Goal: Information Seeking & Learning: Learn about a topic

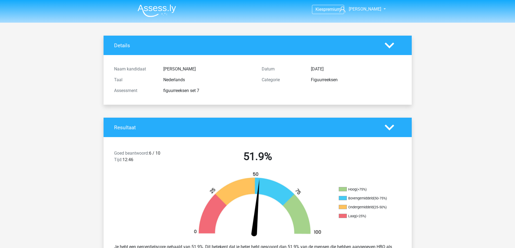
click at [164, 12] on img at bounding box center [157, 10] width 38 height 13
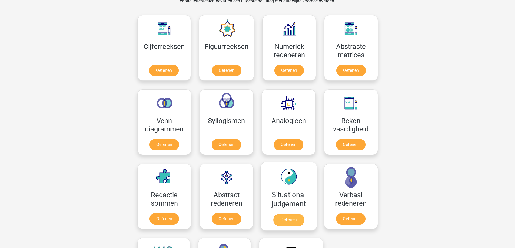
scroll to position [243, 0]
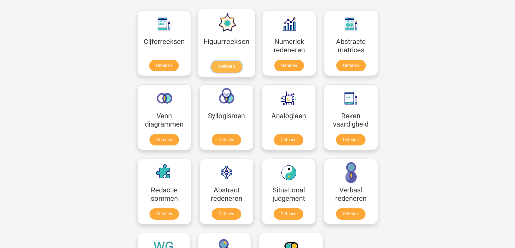
click at [229, 64] on link "Oefenen" at bounding box center [226, 67] width 31 height 12
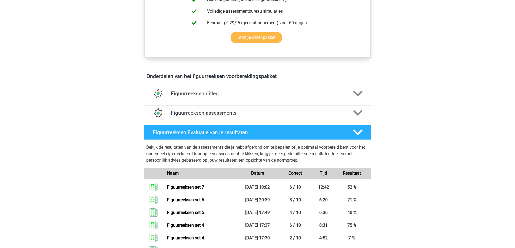
scroll to position [216, 0]
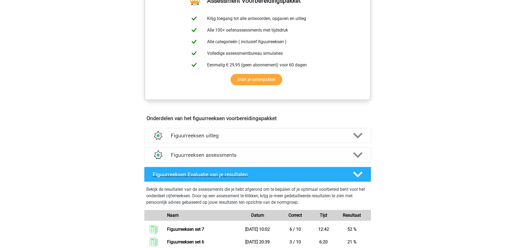
click at [359, 175] on polygon at bounding box center [357, 175] width 9 height 6
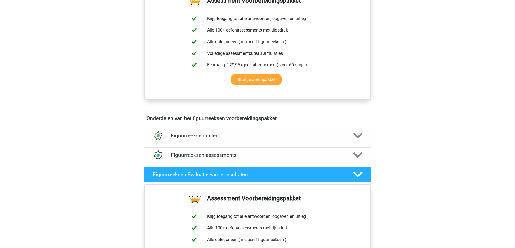
click at [357, 154] on icon at bounding box center [357, 155] width 9 height 9
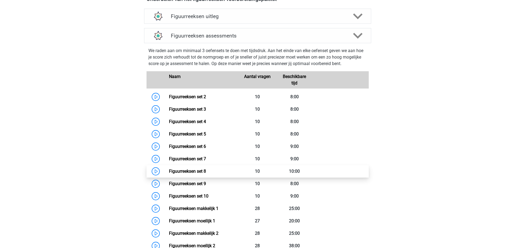
scroll to position [351, 0]
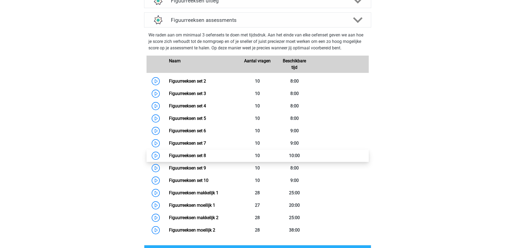
click at [195, 157] on link "Figuurreeksen set 8" at bounding box center [187, 155] width 37 height 5
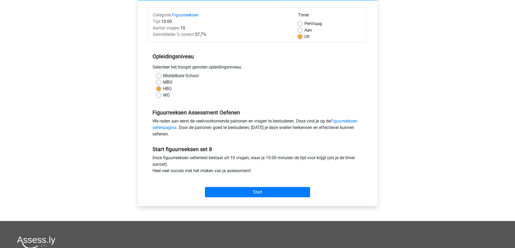
scroll to position [108, 0]
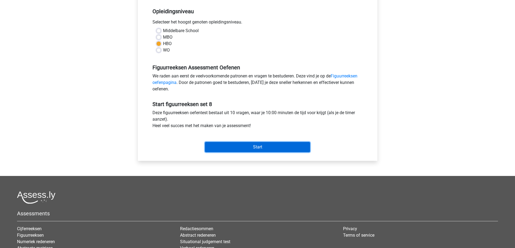
click at [273, 148] on input "Start" at bounding box center [257, 147] width 105 height 10
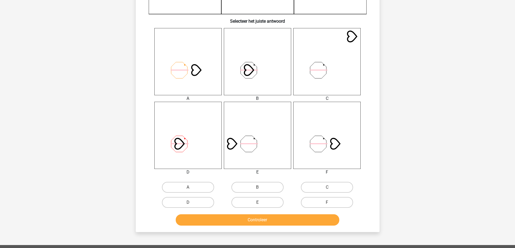
scroll to position [216, 0]
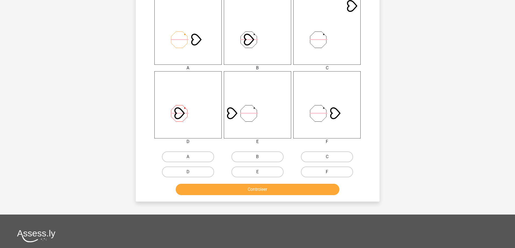
click at [314, 170] on label "F" at bounding box center [327, 172] width 52 height 11
click at [327, 172] on input "F" at bounding box center [329, 174] width 4 height 4
radio input "true"
click at [298, 189] on button "Controleer" at bounding box center [258, 189] width 164 height 11
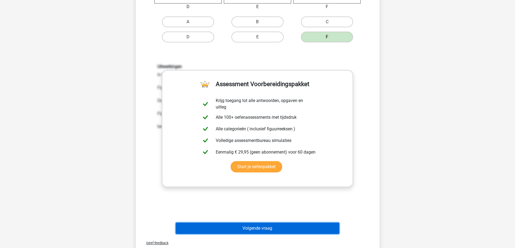
click at [241, 233] on button "Volgende vraag" at bounding box center [258, 228] width 164 height 11
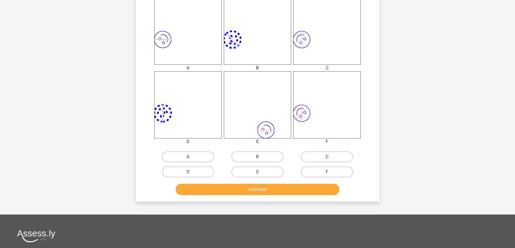
click at [324, 157] on label "C" at bounding box center [327, 157] width 52 height 11
click at [327, 157] on input "C" at bounding box center [329, 159] width 4 height 4
radio input "true"
click at [272, 195] on button "Controleer" at bounding box center [258, 189] width 164 height 11
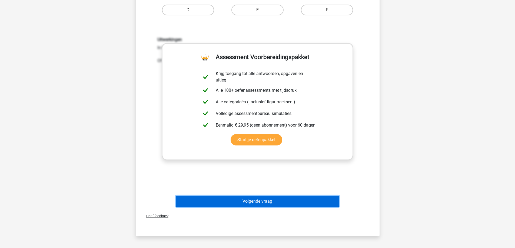
click at [262, 200] on button "Volgende vraag" at bounding box center [258, 201] width 164 height 11
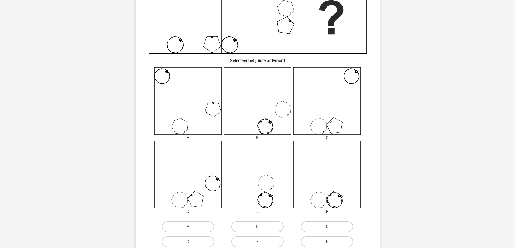
scroll to position [162, 0]
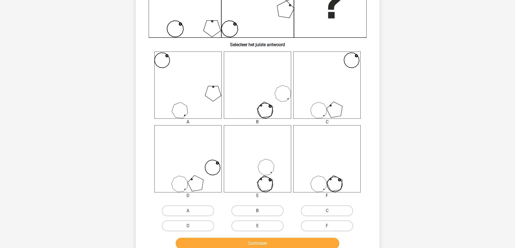
click at [255, 208] on label "B" at bounding box center [257, 211] width 52 height 11
click at [257, 211] on input "B" at bounding box center [259, 213] width 4 height 4
radio input "true"
click at [254, 246] on button "Controleer" at bounding box center [258, 243] width 164 height 11
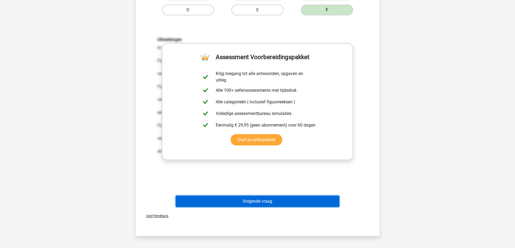
click at [256, 203] on button "Volgende vraag" at bounding box center [258, 201] width 164 height 11
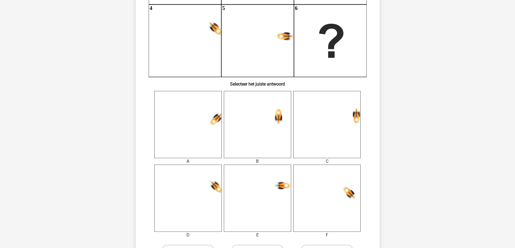
scroll to position [135, 0]
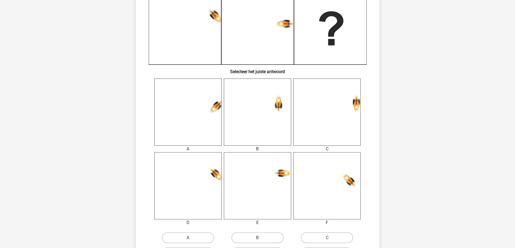
click at [191, 241] on input "A" at bounding box center [190, 240] width 4 height 4
radio input "true"
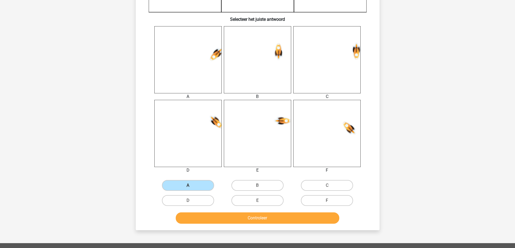
scroll to position [189, 0]
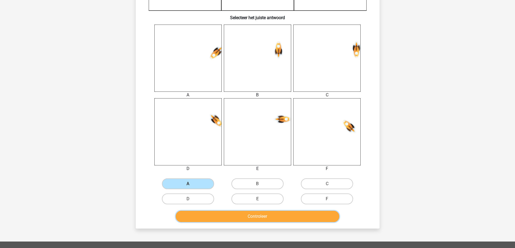
click at [244, 215] on button "Controleer" at bounding box center [258, 216] width 164 height 11
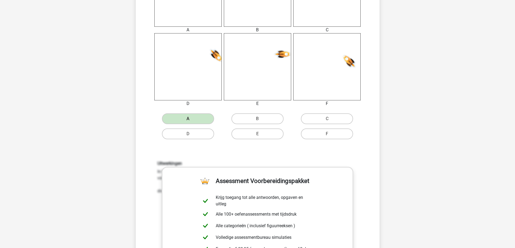
scroll to position [351, 0]
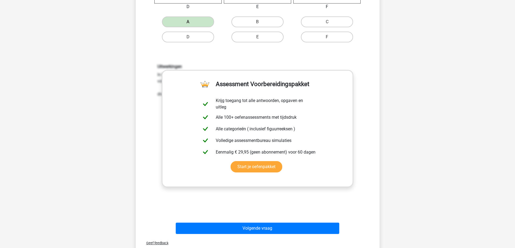
drag, startPoint x: 239, startPoint y: 239, endPoint x: 239, endPoint y: 230, distance: 9.5
click at [239, 239] on div "Geef feedback" at bounding box center [257, 244] width 239 height 14
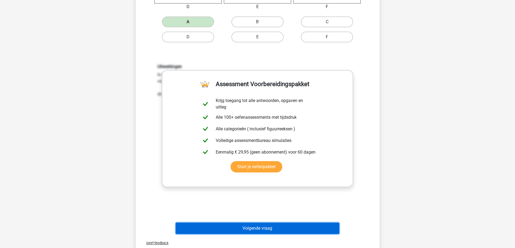
click at [238, 227] on button "Volgende vraag" at bounding box center [258, 228] width 164 height 11
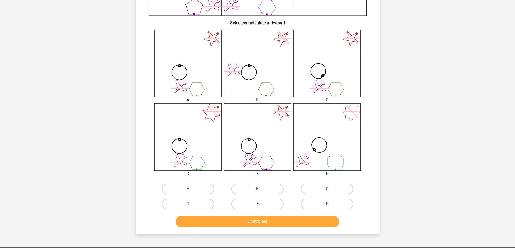
scroll to position [189, 0]
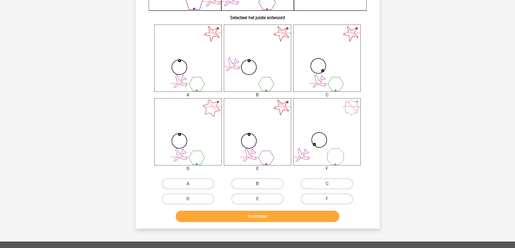
click at [252, 185] on label "B" at bounding box center [257, 184] width 52 height 11
click at [257, 185] on input "B" at bounding box center [259, 186] width 4 height 4
radio input "true"
click at [243, 219] on button "Controleer" at bounding box center [258, 216] width 164 height 11
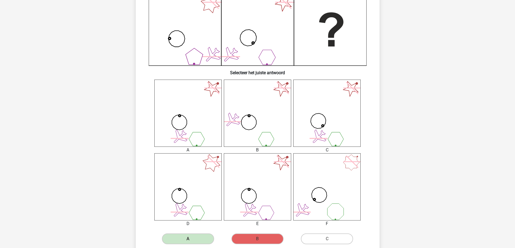
scroll to position [108, 0]
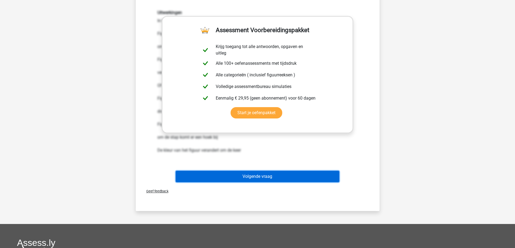
click at [239, 181] on button "Volgende vraag" at bounding box center [258, 176] width 164 height 11
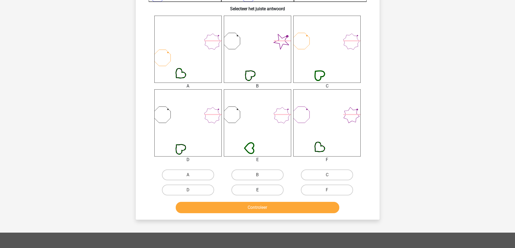
scroll to position [216, 0]
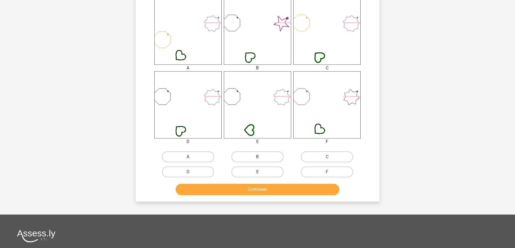
click at [262, 175] on label "E" at bounding box center [257, 172] width 52 height 11
click at [261, 175] on input "E" at bounding box center [259, 174] width 4 height 4
radio input "true"
click at [258, 198] on div "Controleer" at bounding box center [257, 191] width 209 height 14
click at [257, 191] on button "Controleer" at bounding box center [258, 189] width 164 height 11
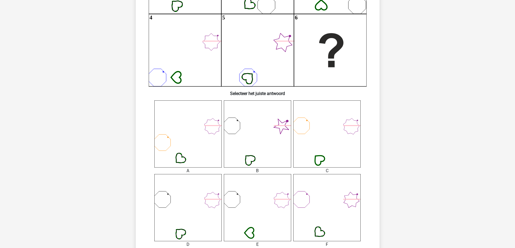
scroll to position [108, 0]
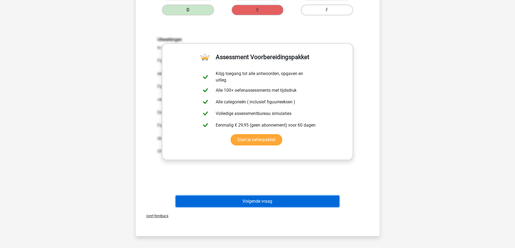
click at [247, 196] on button "Volgende vraag" at bounding box center [258, 201] width 164 height 11
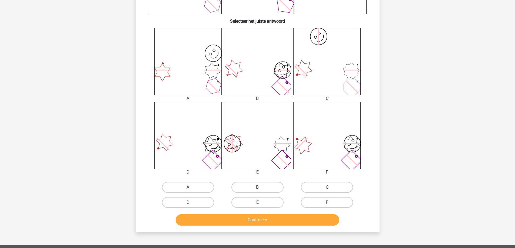
scroll to position [189, 0]
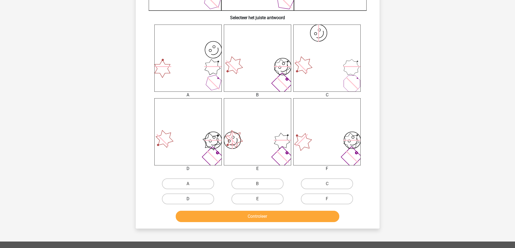
click at [204, 201] on label "D" at bounding box center [188, 199] width 52 height 11
click at [191, 201] on input "D" at bounding box center [190, 201] width 4 height 4
radio input "true"
click at [213, 216] on button "Controleer" at bounding box center [258, 216] width 164 height 11
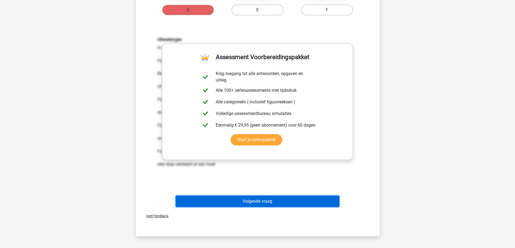
click at [252, 204] on button "Volgende vraag" at bounding box center [258, 201] width 164 height 11
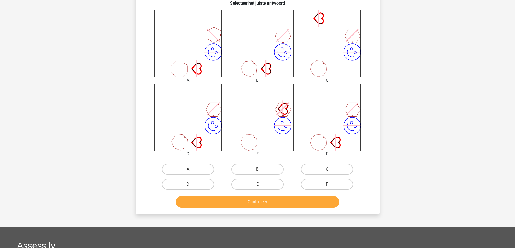
scroll to position [216, 0]
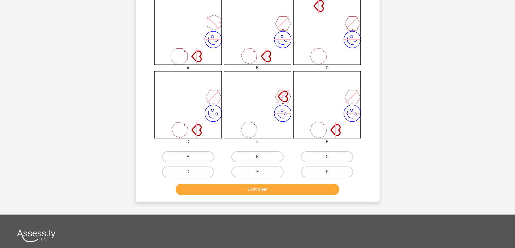
click at [320, 170] on label "F" at bounding box center [327, 172] width 52 height 11
click at [327, 172] on input "F" at bounding box center [329, 174] width 4 height 4
radio input "true"
click at [303, 192] on button "Controleer" at bounding box center [258, 189] width 164 height 11
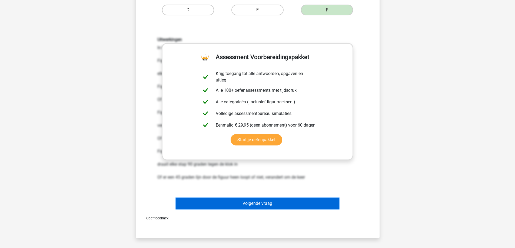
click at [251, 204] on button "Volgende vraag" at bounding box center [258, 203] width 164 height 11
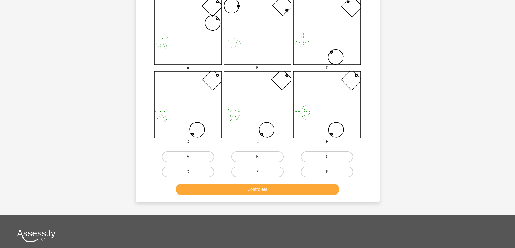
click at [194, 172] on label "D" at bounding box center [188, 172] width 52 height 11
click at [191, 172] on input "D" at bounding box center [190, 174] width 4 height 4
radio input "true"
click at [210, 191] on button "Controleer" at bounding box center [258, 189] width 164 height 11
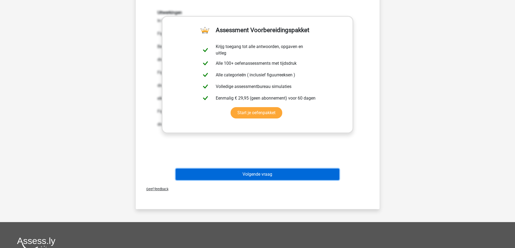
click at [242, 178] on button "Volgende vraag" at bounding box center [258, 174] width 164 height 11
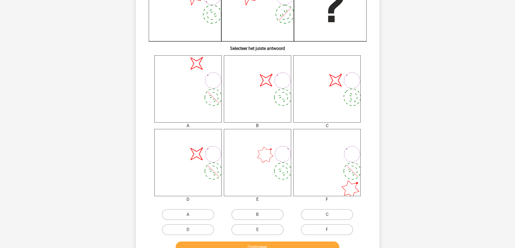
scroll to position [189, 0]
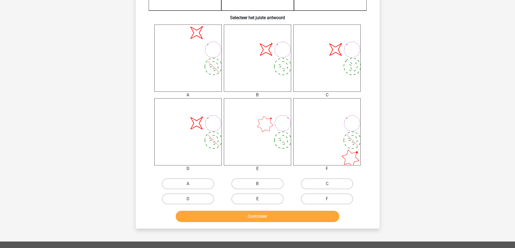
click at [260, 197] on label "E" at bounding box center [257, 199] width 52 height 11
click at [260, 199] on input "E" at bounding box center [259, 201] width 4 height 4
radio input "true"
click at [260, 220] on button "Controleer" at bounding box center [258, 216] width 164 height 11
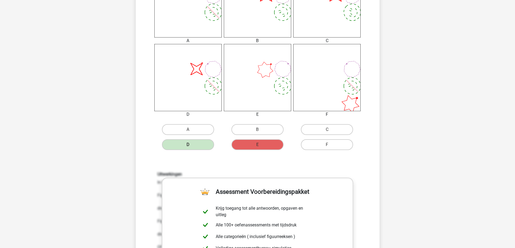
scroll to position [351, 0]
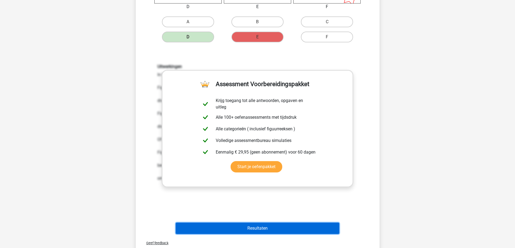
click at [251, 231] on button "Resultaten" at bounding box center [258, 228] width 164 height 11
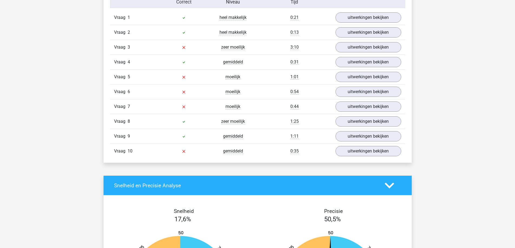
scroll to position [433, 0]
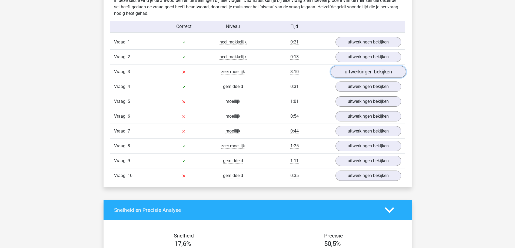
click at [352, 70] on link "uitwerkingen bekijken" at bounding box center [367, 72] width 75 height 12
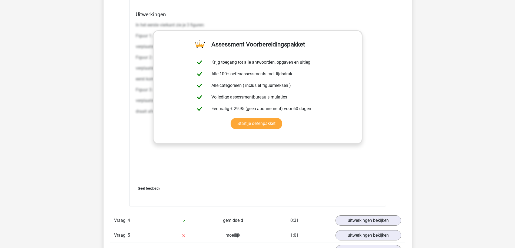
scroll to position [865, 0]
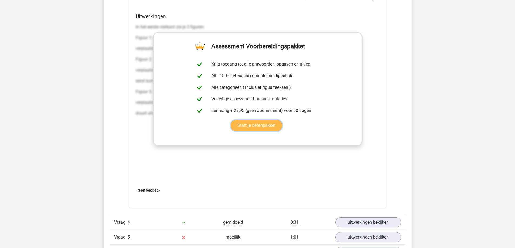
click at [264, 128] on link "Start je oefenpakket" at bounding box center [257, 125] width 52 height 11
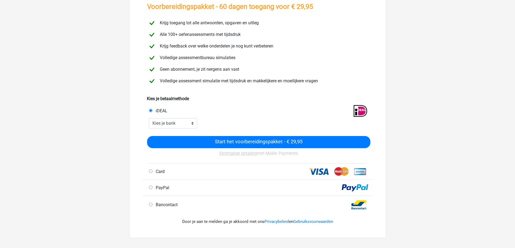
scroll to position [54, 0]
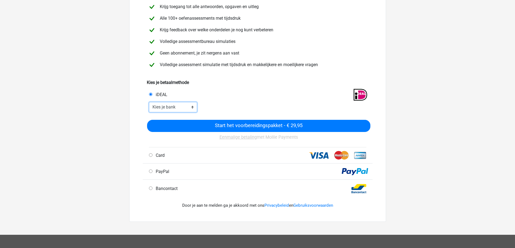
click at [187, 107] on select "Kies je bank ABN AMRO ING Rabobank ASN Bank bunq Knab N26 NN Regiobank Revolut …" at bounding box center [173, 107] width 48 height 10
select select "ideal_RABONL2U"
click at [149, 102] on select "Kies je bank ABN AMRO ING Rabobank ASN Bank bunq Knab N26 NN Regiobank Revolut …" at bounding box center [173, 107] width 48 height 10
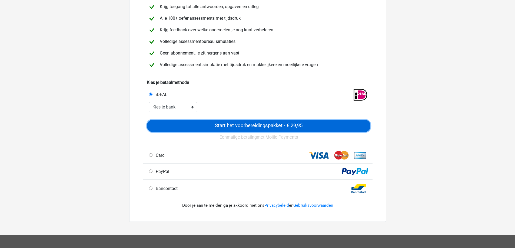
click at [227, 123] on input "Start het voorbereidingspakket - € 29,95" at bounding box center [258, 126] width 223 height 12
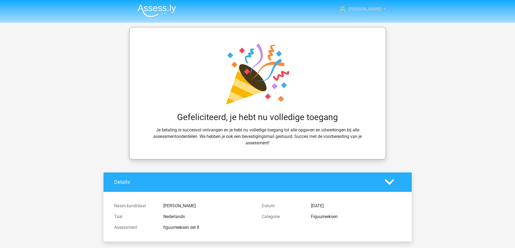
click at [370, 8] on span "[PERSON_NAME]" at bounding box center [365, 8] width 32 height 5
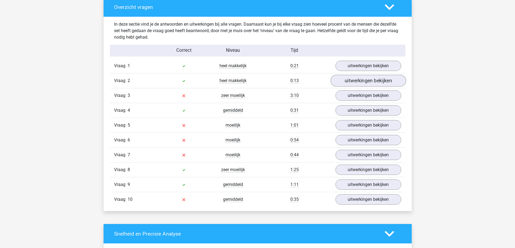
scroll to position [460, 0]
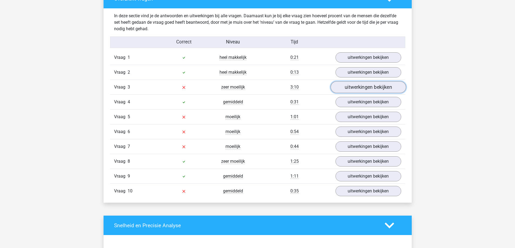
click at [347, 85] on link "uitwerkingen bekijken" at bounding box center [367, 87] width 75 height 12
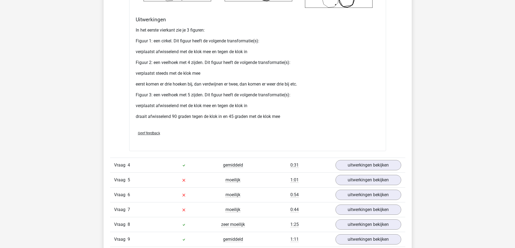
scroll to position [970, 0]
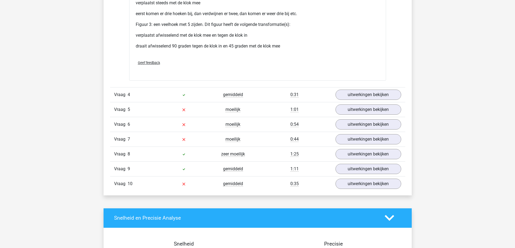
click at [143, 65] on div "Geef feedback" at bounding box center [258, 63] width 248 height 14
click at [144, 62] on span "Geef feedback" at bounding box center [149, 63] width 22 height 4
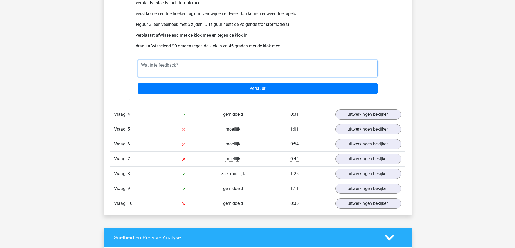
click at [160, 70] on textarea at bounding box center [258, 68] width 240 height 17
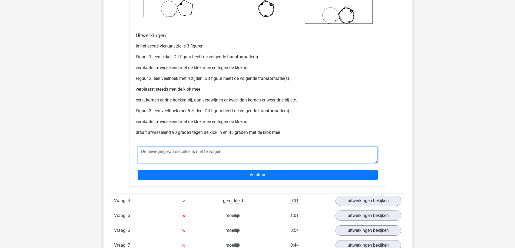
scroll to position [889, 0]
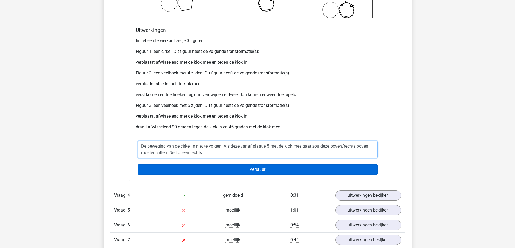
type textarea "De beweging van de cirkel is niet te volgen. Als deze vanaf plaatje 5 met de kl…"
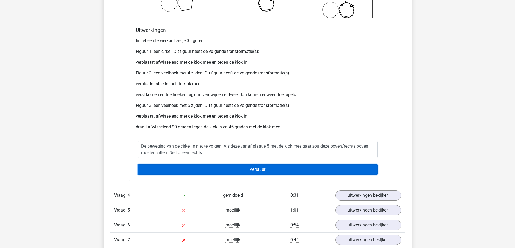
click at [224, 170] on input "Verstuur" at bounding box center [258, 170] width 240 height 10
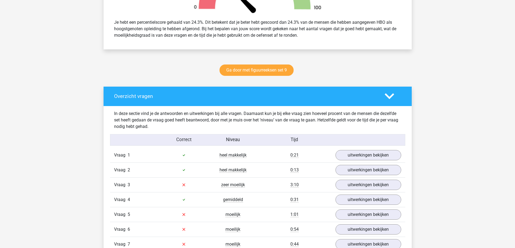
scroll to position [320, 0]
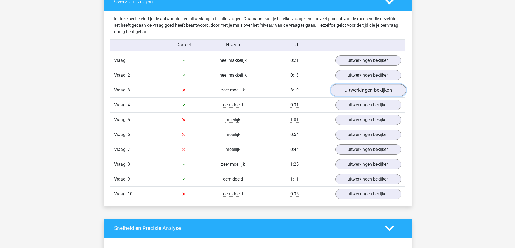
click at [367, 93] on link "uitwerkingen bekijken" at bounding box center [367, 90] width 75 height 12
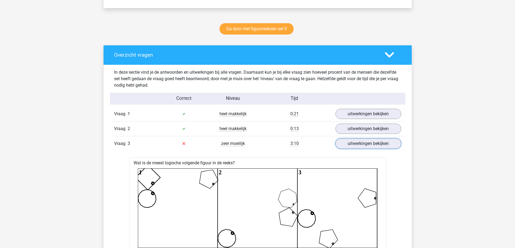
scroll to position [266, 0]
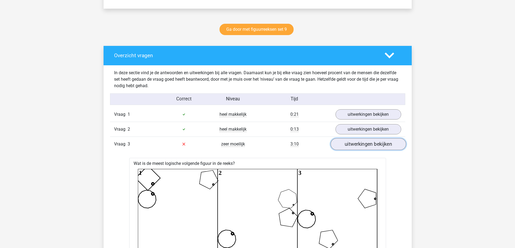
click at [363, 142] on link "uitwerkingen bekijken" at bounding box center [367, 144] width 75 height 12
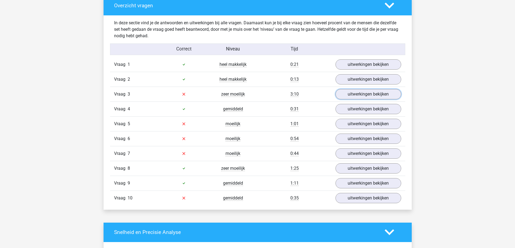
scroll to position [320, 0]
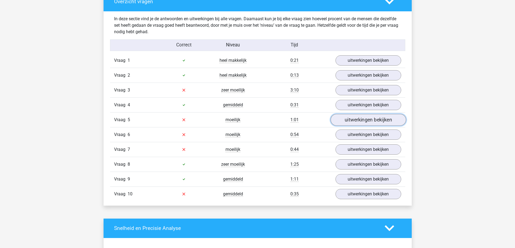
click at [349, 121] on link "uitwerkingen bekijken" at bounding box center [367, 120] width 75 height 12
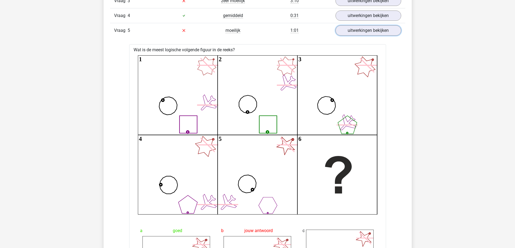
scroll to position [401, 0]
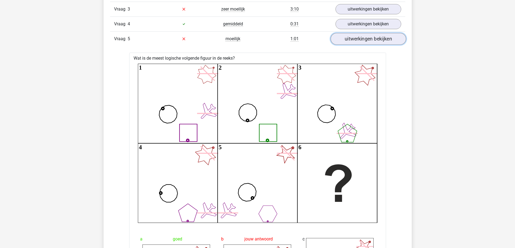
click at [369, 40] on link "uitwerkingen bekijken" at bounding box center [367, 39] width 75 height 12
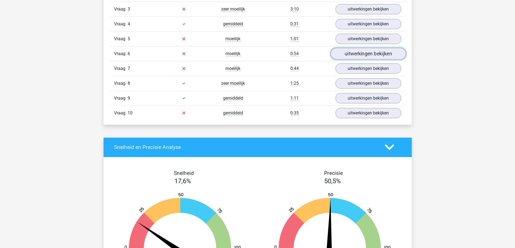
click at [349, 55] on link "uitwerkingen bekijken" at bounding box center [367, 54] width 75 height 12
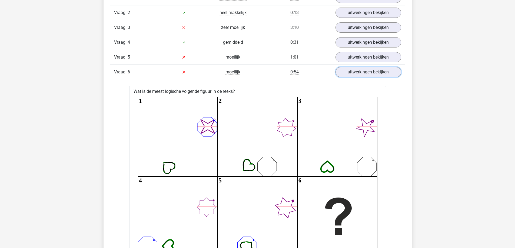
scroll to position [374, 0]
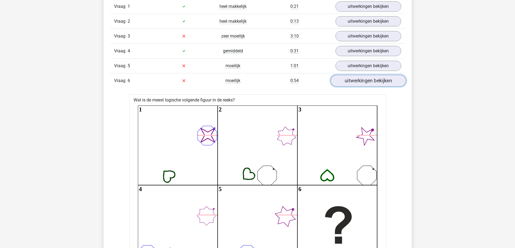
click at [361, 82] on link "uitwerkingen bekijken" at bounding box center [367, 81] width 75 height 12
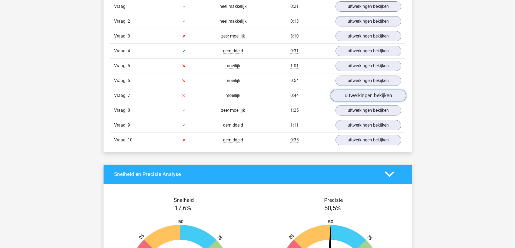
click at [348, 97] on link "uitwerkingen bekijken" at bounding box center [367, 96] width 75 height 12
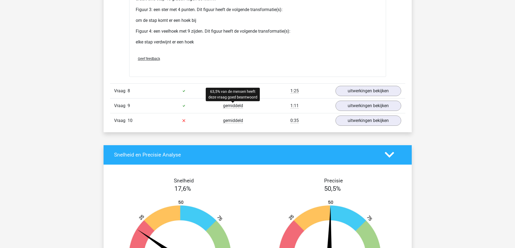
scroll to position [914, 0]
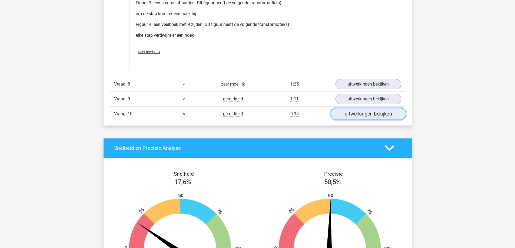
click at [362, 116] on link "uitwerkingen bekijken" at bounding box center [367, 114] width 75 height 12
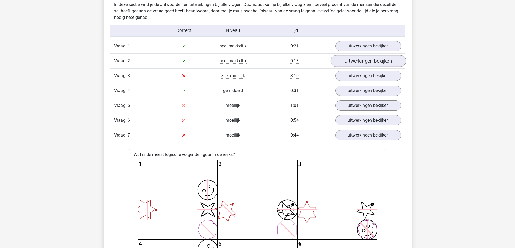
scroll to position [307, 0]
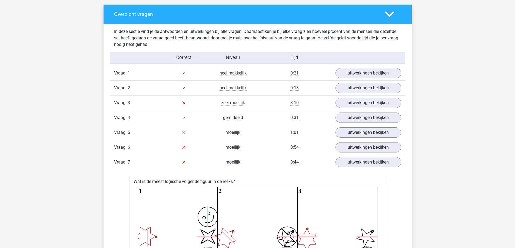
click at [389, 12] on icon at bounding box center [389, 13] width 9 height 9
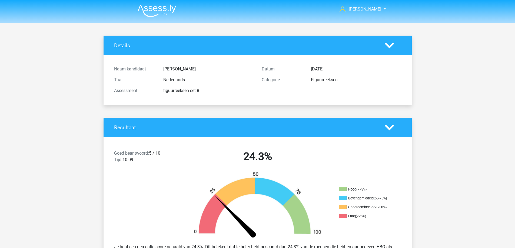
click at [149, 6] on img at bounding box center [157, 10] width 38 height 13
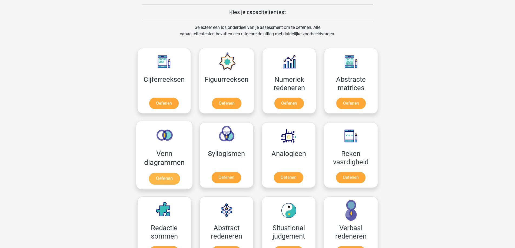
scroll to position [216, 0]
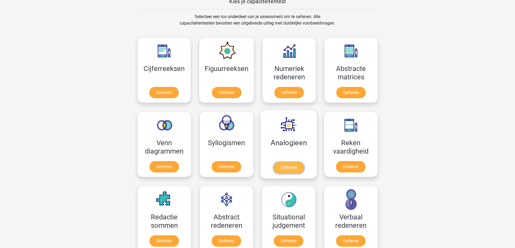
click at [291, 168] on link "Oefenen" at bounding box center [288, 168] width 31 height 12
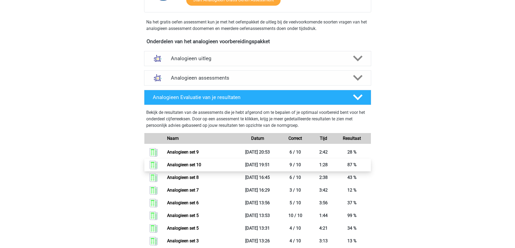
scroll to position [135, 0]
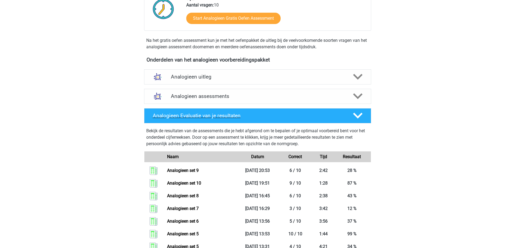
click at [357, 116] on icon at bounding box center [357, 115] width 9 height 9
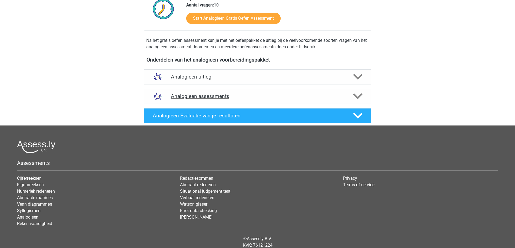
click at [357, 95] on icon at bounding box center [357, 96] width 9 height 9
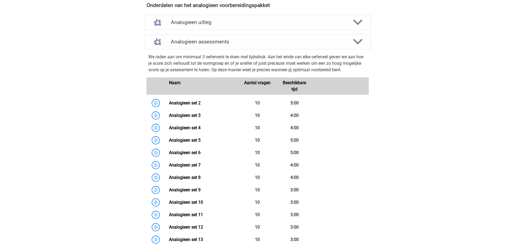
scroll to position [243, 0]
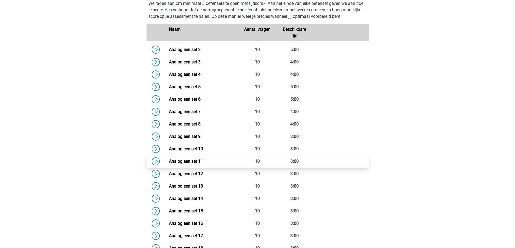
click at [194, 159] on link "Analogieen set 11" at bounding box center [186, 161] width 34 height 5
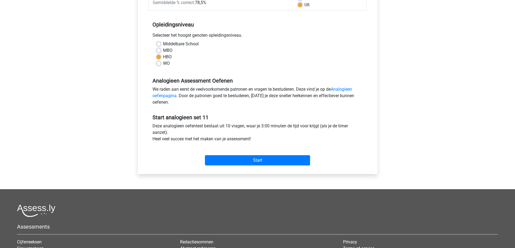
scroll to position [108, 0]
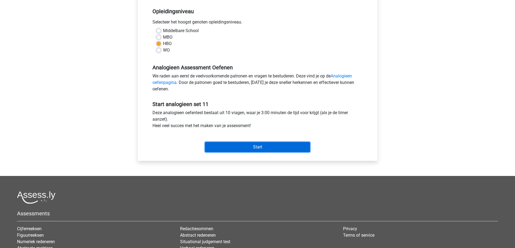
click at [255, 144] on input "Start" at bounding box center [257, 147] width 105 height 10
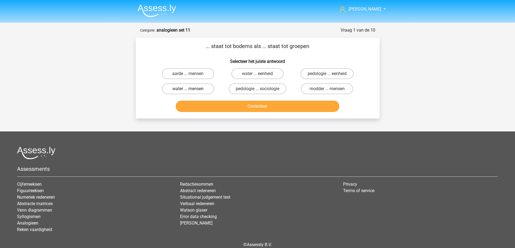
click at [187, 88] on label "water ... mensen" at bounding box center [188, 89] width 52 height 11
click at [188, 89] on input "water ... mensen" at bounding box center [190, 91] width 4 height 4
radio input "true"
click at [247, 107] on button "Controleer" at bounding box center [258, 106] width 164 height 11
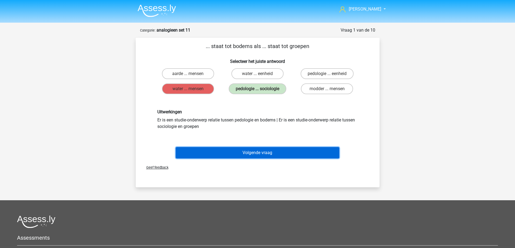
click at [248, 151] on button "Volgende vraag" at bounding box center [258, 152] width 164 height 11
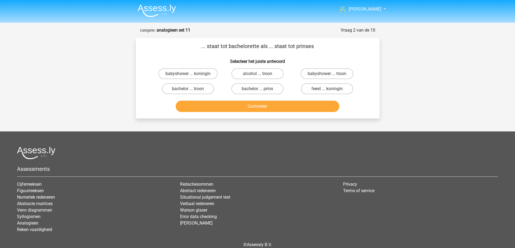
scroll to position [26, 0]
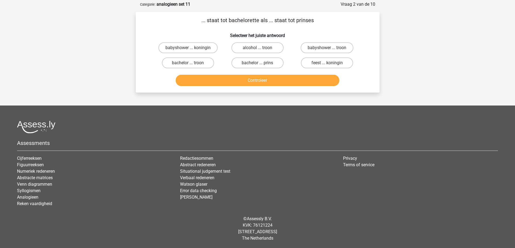
click at [260, 63] on input "bachelor ... prins" at bounding box center [259, 65] width 4 height 4
radio input "true"
click at [251, 83] on button "Controleer" at bounding box center [258, 80] width 164 height 11
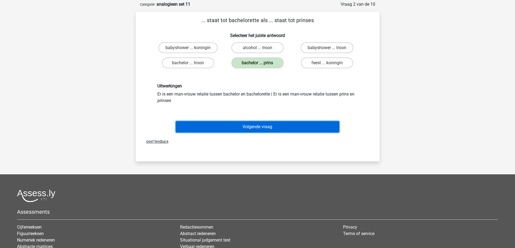
click at [253, 124] on button "Volgende vraag" at bounding box center [258, 126] width 164 height 11
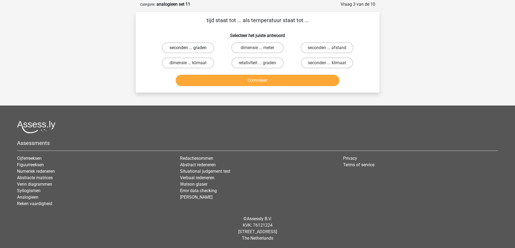
click at [187, 48] on label "seconden ... graden" at bounding box center [188, 47] width 52 height 11
click at [188, 48] on input "seconden ... graden" at bounding box center [190, 50] width 4 height 4
radio input "true"
click at [237, 84] on button "Controleer" at bounding box center [258, 80] width 164 height 11
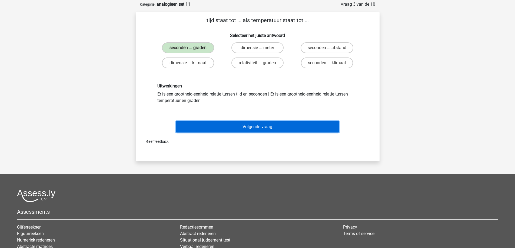
click at [236, 127] on button "Volgende vraag" at bounding box center [258, 126] width 164 height 11
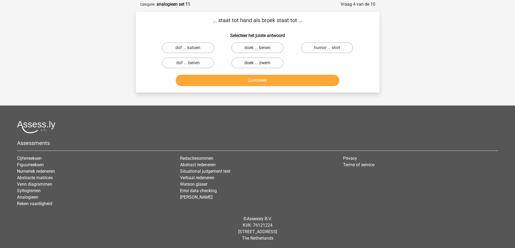
click at [265, 62] on label "doek ... zwem" at bounding box center [257, 63] width 52 height 11
click at [261, 63] on input "doek ... zwem" at bounding box center [259, 65] width 4 height 4
radio input "true"
click at [263, 78] on button "Controleer" at bounding box center [258, 80] width 164 height 11
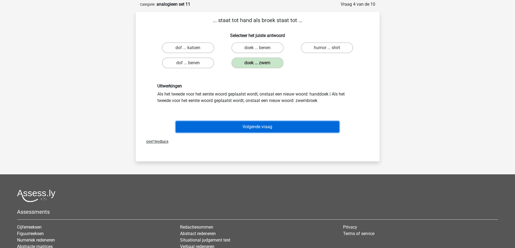
click at [256, 127] on button "Volgende vraag" at bounding box center [258, 126] width 164 height 11
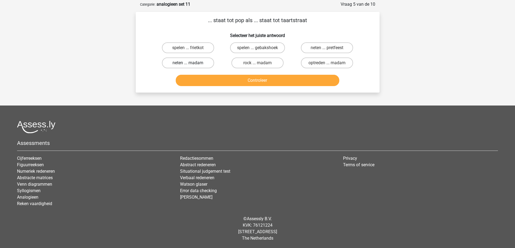
click at [198, 64] on label "neten ... madam" at bounding box center [188, 63] width 52 height 11
click at [191, 64] on input "neten ... madam" at bounding box center [190, 65] width 4 height 4
radio input "true"
click at [248, 81] on button "Controleer" at bounding box center [258, 80] width 164 height 11
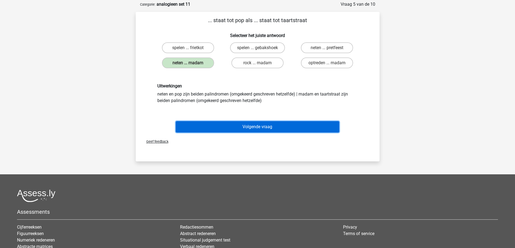
click at [252, 126] on button "Volgende vraag" at bounding box center [258, 126] width 164 height 11
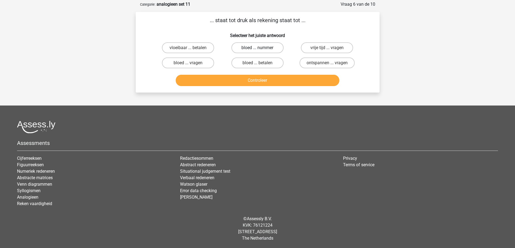
click at [266, 46] on label "bloed ... nummer" at bounding box center [257, 47] width 52 height 11
click at [261, 48] on input "bloed ... nummer" at bounding box center [259, 50] width 4 height 4
radio input "true"
click at [267, 77] on button "Controleer" at bounding box center [258, 80] width 164 height 11
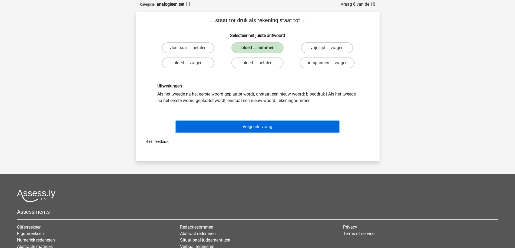
click at [258, 130] on button "Volgende vraag" at bounding box center [258, 126] width 164 height 11
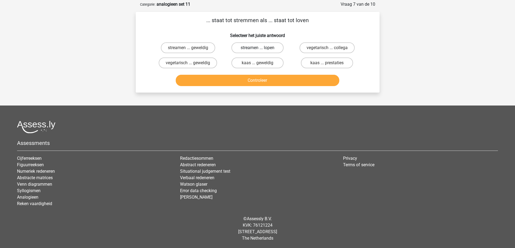
click at [252, 48] on label "streamen ... lopen" at bounding box center [257, 47] width 52 height 11
click at [257, 48] on input "streamen ... lopen" at bounding box center [259, 50] width 4 height 4
radio input "true"
click at [251, 78] on button "Controleer" at bounding box center [258, 80] width 164 height 11
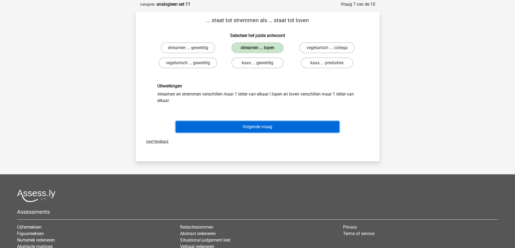
click at [250, 125] on button "Volgende vraag" at bounding box center [258, 126] width 164 height 11
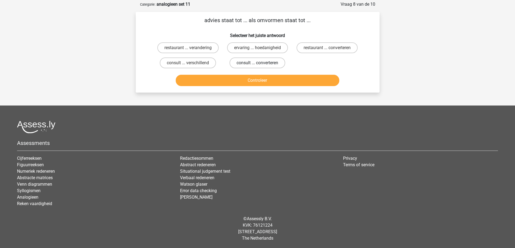
click at [261, 63] on label "consult ... converteren" at bounding box center [257, 63] width 56 height 11
click at [261, 63] on input "consult ... converteren" at bounding box center [259, 65] width 4 height 4
radio input "true"
click at [260, 76] on button "Controleer" at bounding box center [258, 80] width 164 height 11
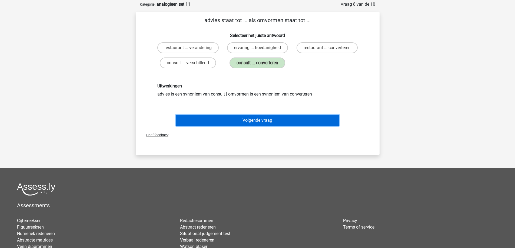
click at [263, 122] on button "Volgende vraag" at bounding box center [258, 120] width 164 height 11
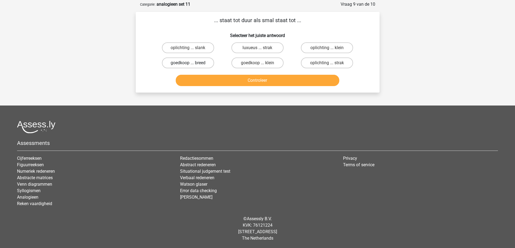
click at [193, 63] on label "goedkoop ... breed" at bounding box center [188, 63] width 52 height 11
click at [191, 63] on input "goedkoop ... breed" at bounding box center [190, 65] width 4 height 4
radio input "true"
click at [213, 81] on button "Controleer" at bounding box center [258, 80] width 164 height 11
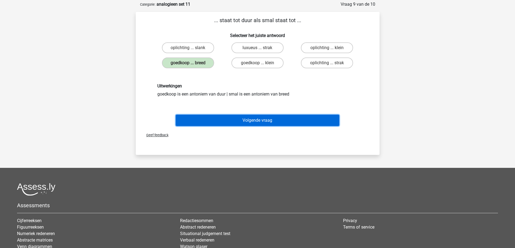
click at [248, 118] on button "Volgende vraag" at bounding box center [258, 120] width 164 height 11
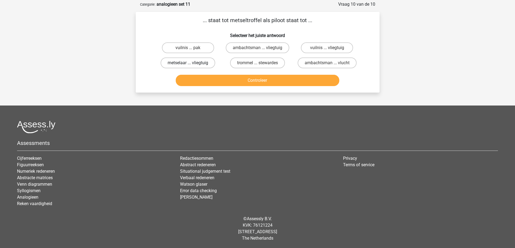
click at [202, 63] on label "metselaar ... vliegtuig" at bounding box center [188, 63] width 55 height 11
click at [191, 63] on input "metselaar ... vliegtuig" at bounding box center [190, 65] width 4 height 4
radio input "true"
click at [249, 80] on button "Controleer" at bounding box center [258, 80] width 164 height 11
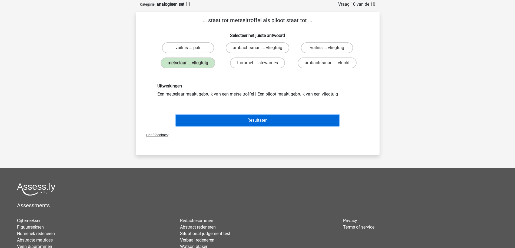
click at [248, 119] on button "Resultaten" at bounding box center [258, 120] width 164 height 11
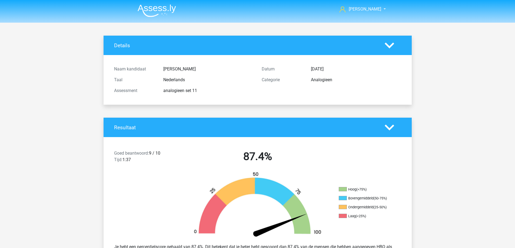
click at [150, 8] on img at bounding box center [157, 10] width 38 height 13
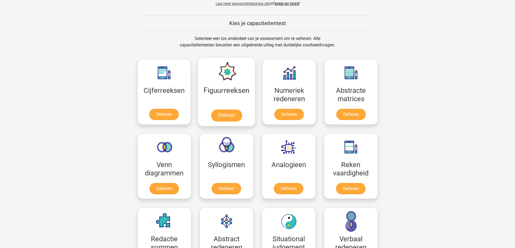
scroll to position [189, 0]
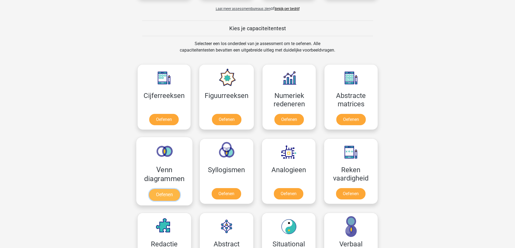
click at [167, 197] on link "Oefenen" at bounding box center [164, 195] width 31 height 12
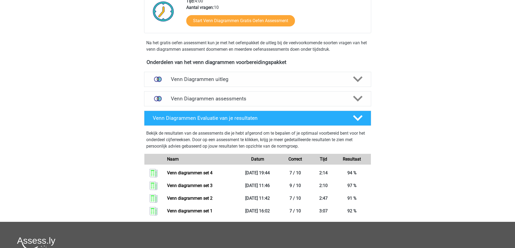
scroll to position [135, 0]
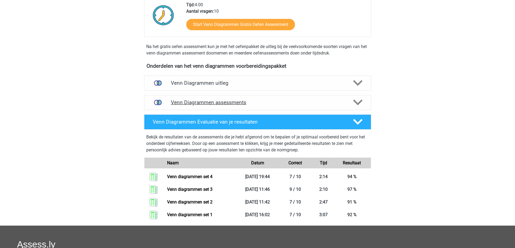
click at [272, 100] on h4 "Venn Diagrammen assessments" at bounding box center [258, 102] width 174 height 6
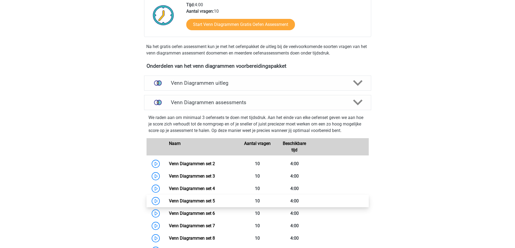
click at [193, 204] on link "Venn Diagrammen set 5" at bounding box center [192, 201] width 46 height 5
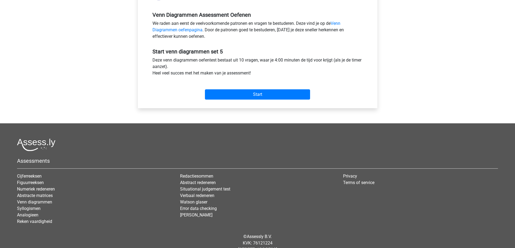
scroll to position [162, 0]
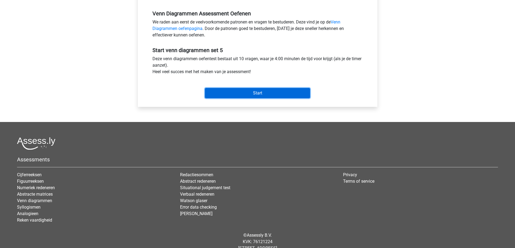
click at [247, 96] on input "Start" at bounding box center [257, 93] width 105 height 10
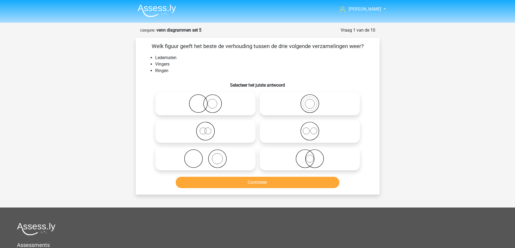
click at [215, 108] on icon at bounding box center [206, 103] width 96 height 19
click at [209, 101] on input "radio" at bounding box center [207, 100] width 4 height 4
radio input "true"
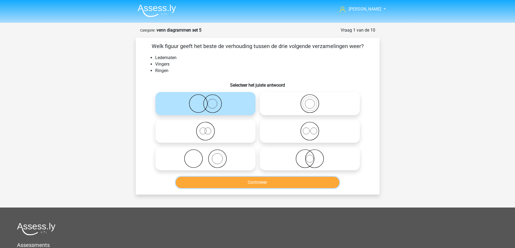
click at [225, 183] on button "Controleer" at bounding box center [258, 182] width 164 height 11
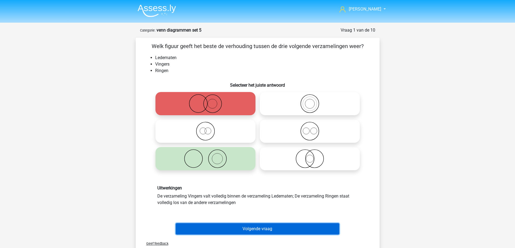
click at [244, 229] on button "Volgende vraag" at bounding box center [258, 229] width 164 height 11
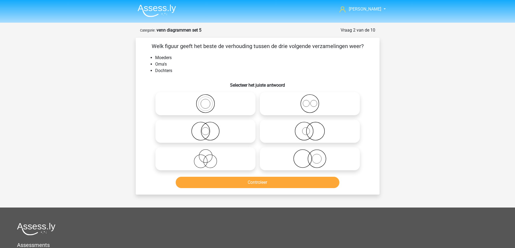
click at [218, 107] on icon at bounding box center [206, 103] width 96 height 19
click at [209, 101] on input "radio" at bounding box center [207, 100] width 4 height 4
radio input "true"
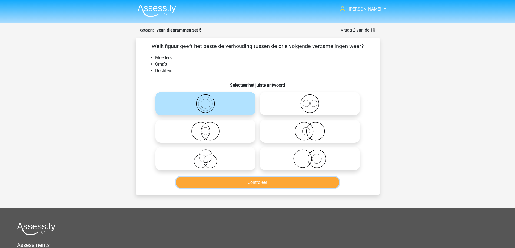
click at [235, 184] on button "Controleer" at bounding box center [258, 182] width 164 height 11
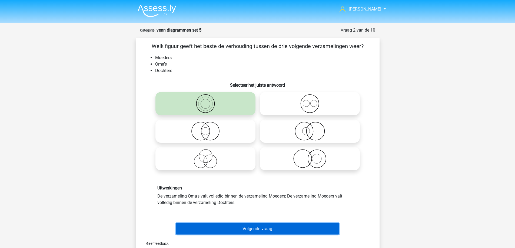
click at [238, 227] on button "Volgende vraag" at bounding box center [258, 229] width 164 height 11
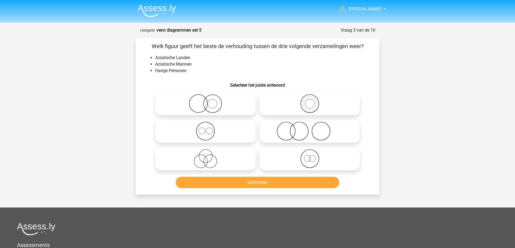
click at [299, 134] on icon at bounding box center [310, 131] width 96 height 19
click at [310, 129] on input "radio" at bounding box center [312, 127] width 4 height 4
radio input "true"
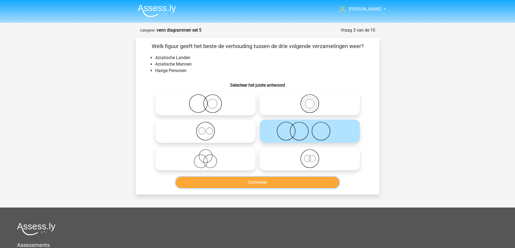
click at [262, 183] on button "Controleer" at bounding box center [258, 182] width 164 height 11
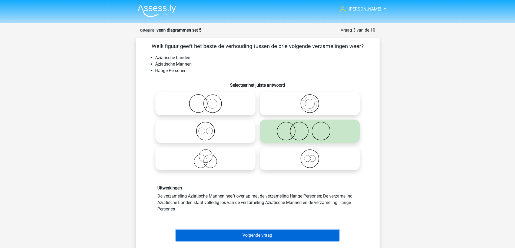
click at [254, 234] on button "Volgende vraag" at bounding box center [258, 235] width 164 height 11
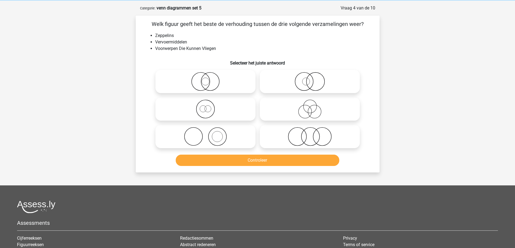
scroll to position [27, 0]
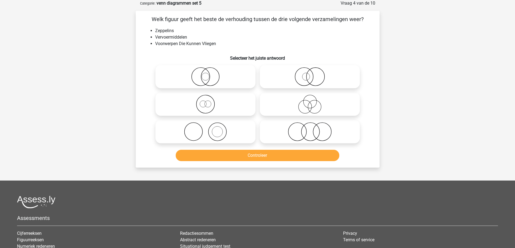
click at [218, 131] on icon at bounding box center [206, 131] width 96 height 19
click at [209, 129] on input "radio" at bounding box center [207, 128] width 4 height 4
radio input "true"
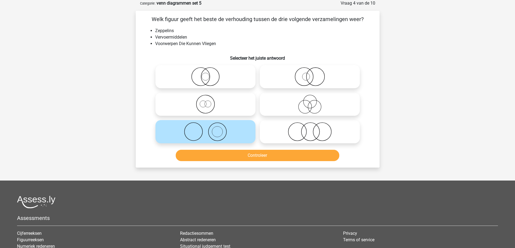
click at [289, 132] on icon at bounding box center [310, 131] width 96 height 19
click at [310, 129] on input "radio" at bounding box center [312, 128] width 4 height 4
radio input "true"
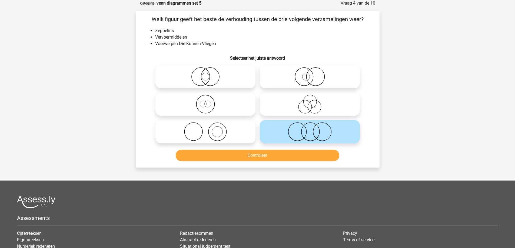
click at [297, 83] on circle at bounding box center [304, 77] width 18 height 18
click at [310, 74] on input "radio" at bounding box center [312, 73] width 4 height 4
radio input "true"
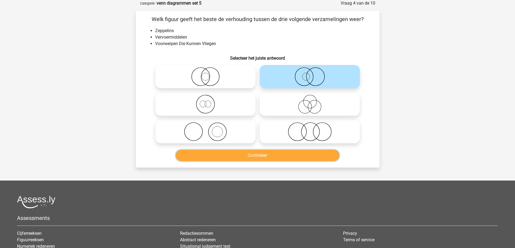
click at [298, 158] on button "Controleer" at bounding box center [258, 155] width 164 height 11
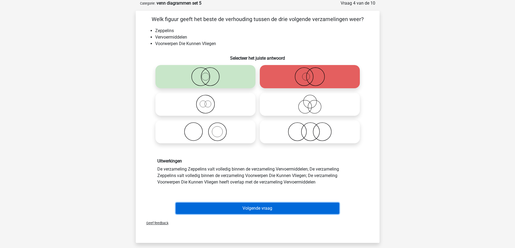
click at [239, 209] on button "Volgende vraag" at bounding box center [258, 208] width 164 height 11
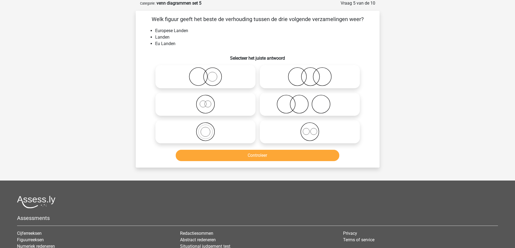
click at [226, 132] on icon at bounding box center [206, 131] width 96 height 19
click at [209, 129] on input "radio" at bounding box center [207, 128] width 4 height 4
radio input "true"
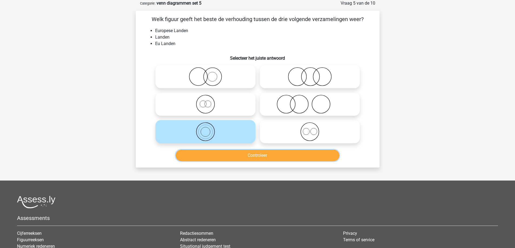
click at [227, 154] on button "Controleer" at bounding box center [258, 155] width 164 height 11
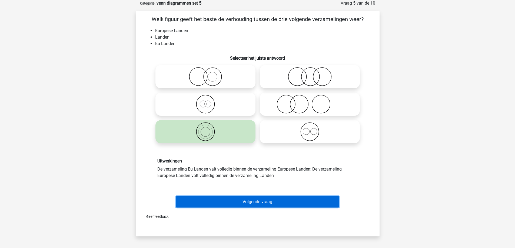
click at [229, 198] on button "Volgende vraag" at bounding box center [258, 202] width 164 height 11
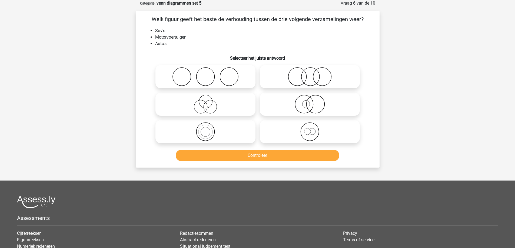
click at [290, 104] on icon at bounding box center [310, 104] width 96 height 19
click at [310, 102] on input "radio" at bounding box center [312, 100] width 4 height 4
radio input "true"
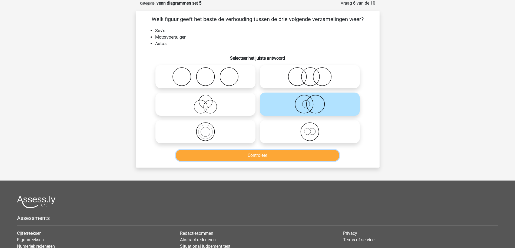
click at [295, 157] on button "Controleer" at bounding box center [258, 155] width 164 height 11
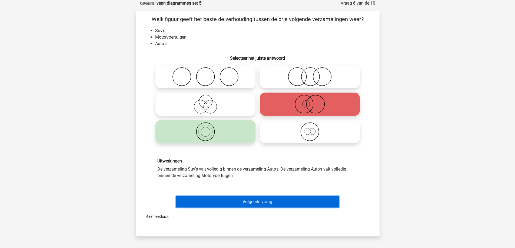
click at [239, 201] on button "Volgende vraag" at bounding box center [258, 202] width 164 height 11
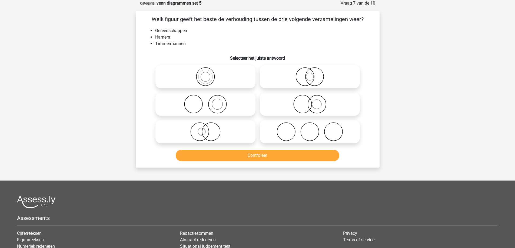
click at [217, 108] on icon at bounding box center [206, 104] width 96 height 19
click at [209, 102] on input "radio" at bounding box center [207, 100] width 4 height 4
radio input "true"
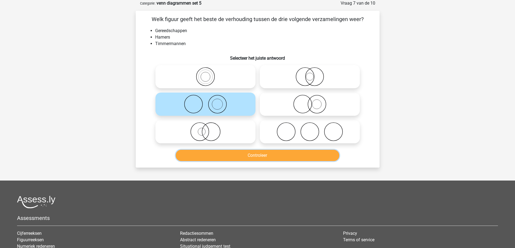
click at [225, 158] on button "Controleer" at bounding box center [258, 155] width 164 height 11
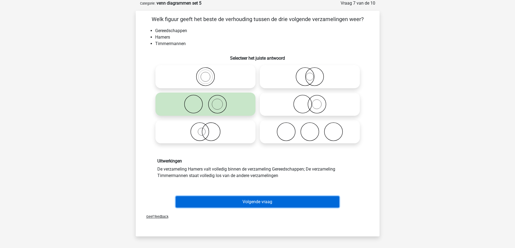
click at [234, 202] on button "Volgende vraag" at bounding box center [258, 202] width 164 height 11
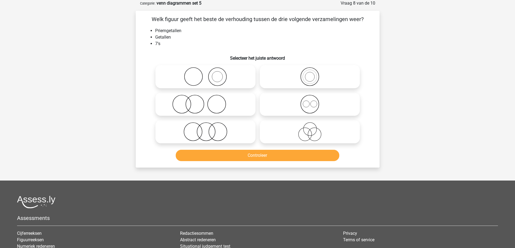
click at [227, 76] on icon at bounding box center [206, 76] width 96 height 19
click at [209, 74] on input "radio" at bounding box center [207, 73] width 4 height 4
radio input "true"
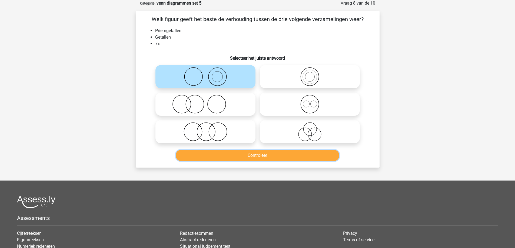
click at [224, 157] on button "Controleer" at bounding box center [258, 155] width 164 height 11
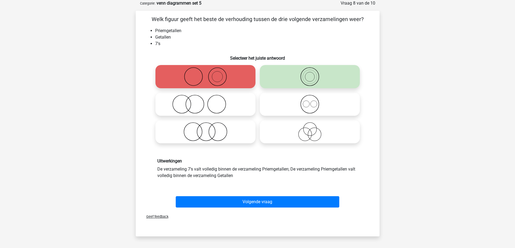
click at [246, 195] on div "Volgende vraag" at bounding box center [257, 201] width 227 height 18
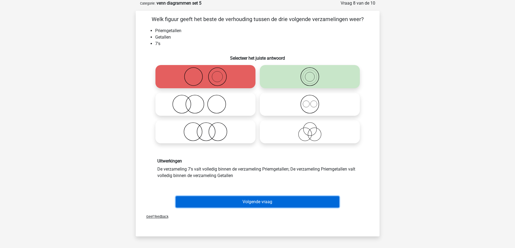
click at [245, 202] on button "Volgende vraag" at bounding box center [258, 202] width 164 height 11
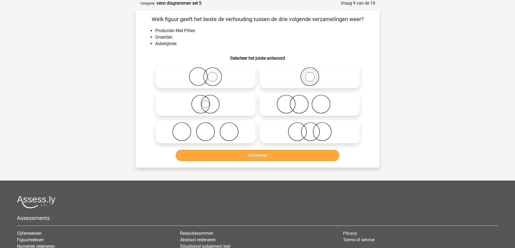
click at [234, 78] on icon at bounding box center [206, 76] width 96 height 19
click at [209, 74] on input "radio" at bounding box center [207, 73] width 4 height 4
radio input "true"
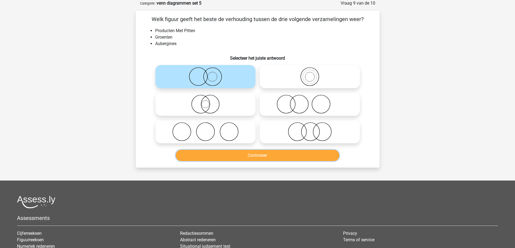
click at [236, 157] on button "Controleer" at bounding box center [258, 155] width 164 height 11
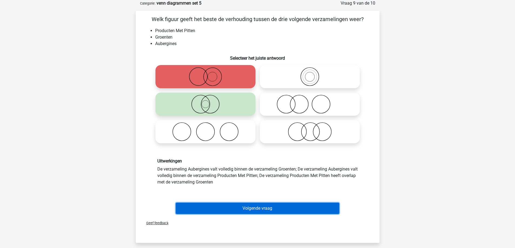
click at [237, 209] on button "Volgende vraag" at bounding box center [258, 208] width 164 height 11
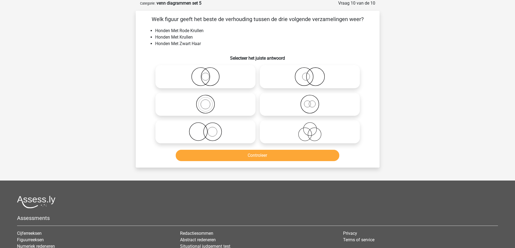
click at [224, 130] on icon at bounding box center [206, 131] width 96 height 19
click at [209, 129] on input "radio" at bounding box center [207, 128] width 4 height 4
radio input "true"
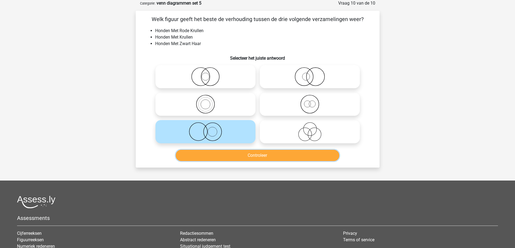
click at [231, 158] on button "Controleer" at bounding box center [258, 155] width 164 height 11
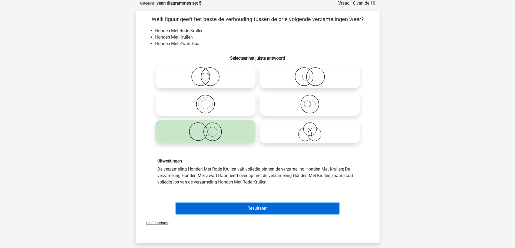
click at [245, 210] on button "Resultaten" at bounding box center [258, 208] width 164 height 11
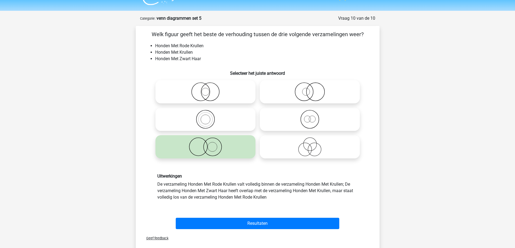
scroll to position [0, 0]
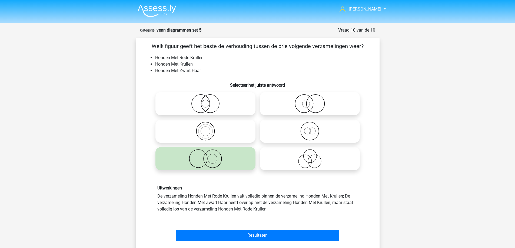
click at [152, 9] on img at bounding box center [157, 10] width 38 height 13
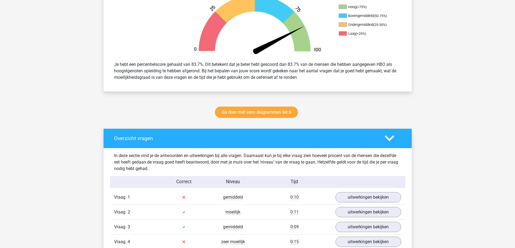
scroll to position [162, 0]
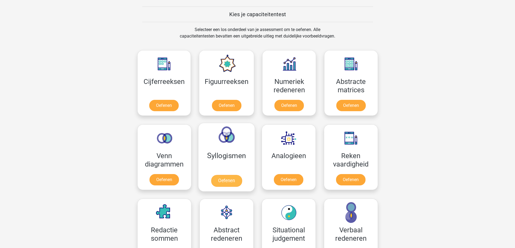
scroll to position [189, 0]
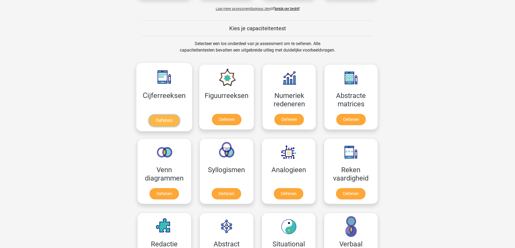
click at [172, 121] on link "Oefenen" at bounding box center [164, 121] width 31 height 12
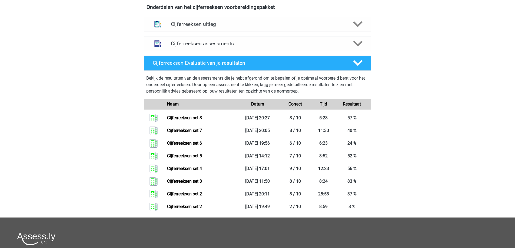
scroll to position [162, 0]
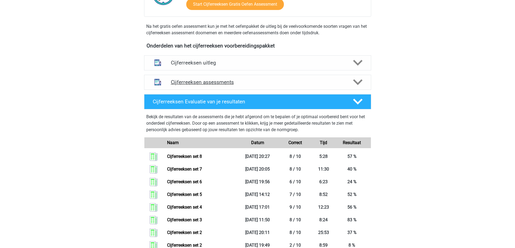
click at [359, 87] on icon at bounding box center [357, 82] width 9 height 9
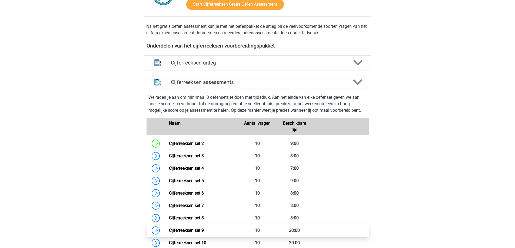
click at [186, 233] on link "Cijferreeksen set 9" at bounding box center [186, 230] width 35 height 5
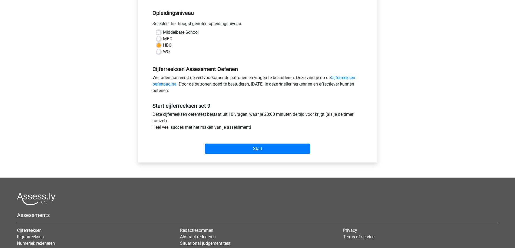
scroll to position [162, 0]
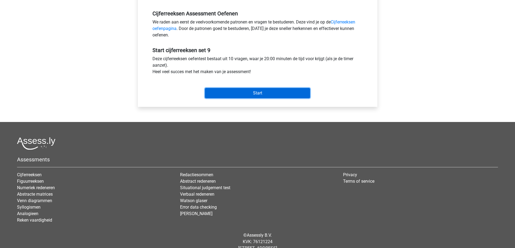
click at [260, 93] on input "Start" at bounding box center [257, 93] width 105 height 10
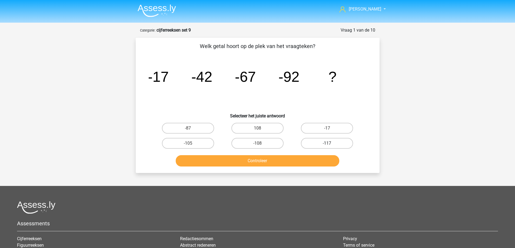
click at [342, 142] on label "-117" at bounding box center [327, 143] width 52 height 11
click at [331, 144] on input "-117" at bounding box center [329, 146] width 4 height 4
radio input "true"
click at [284, 160] on button "Controleer" at bounding box center [258, 160] width 164 height 11
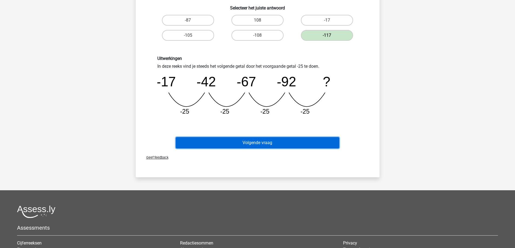
click at [262, 145] on button "Volgende vraag" at bounding box center [258, 142] width 164 height 11
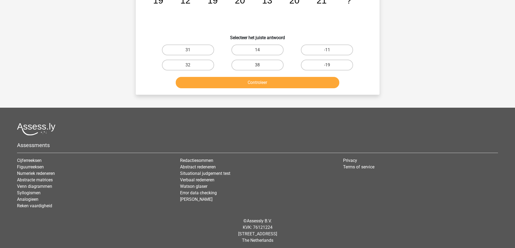
scroll to position [27, 0]
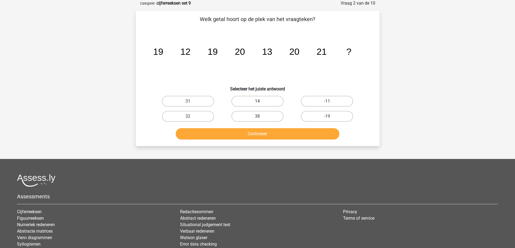
click at [253, 103] on label "14" at bounding box center [257, 101] width 52 height 11
click at [257, 103] on input "14" at bounding box center [259, 103] width 4 height 4
radio input "true"
click at [258, 134] on button "Controleer" at bounding box center [258, 133] width 164 height 11
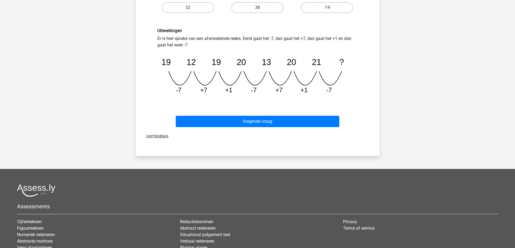
scroll to position [135, 0]
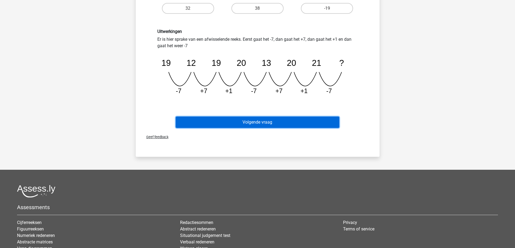
click at [254, 121] on button "Volgende vraag" at bounding box center [258, 122] width 164 height 11
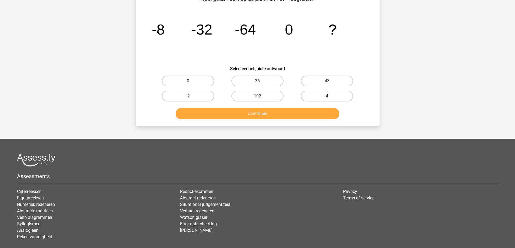
scroll to position [27, 0]
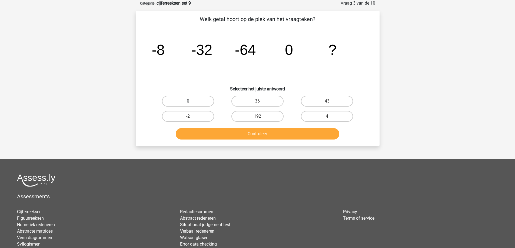
click at [195, 100] on label "0" at bounding box center [188, 101] width 52 height 11
click at [191, 101] on input "0" at bounding box center [190, 103] width 4 height 4
radio input "true"
click at [243, 134] on button "Controleer" at bounding box center [258, 133] width 164 height 11
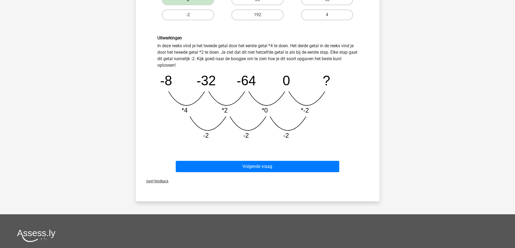
scroll to position [135, 0]
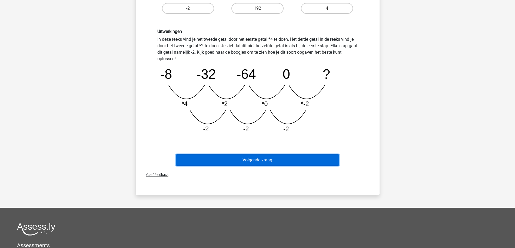
click at [240, 158] on button "Volgende vraag" at bounding box center [258, 160] width 164 height 11
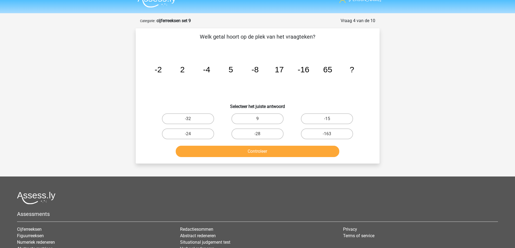
scroll to position [0, 0]
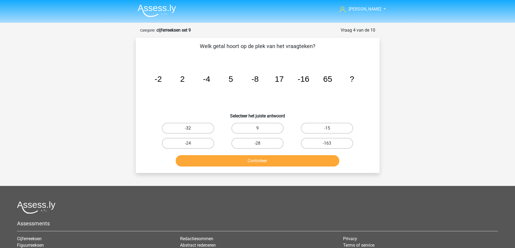
click at [177, 126] on label "-32" at bounding box center [188, 128] width 52 height 11
click at [188, 128] on input "-32" at bounding box center [190, 130] width 4 height 4
radio input "true"
click at [241, 165] on button "Controleer" at bounding box center [258, 160] width 164 height 11
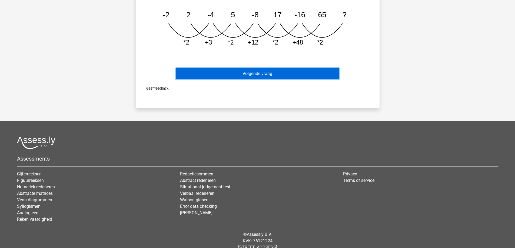
click at [260, 76] on button "Volgende vraag" at bounding box center [258, 73] width 164 height 11
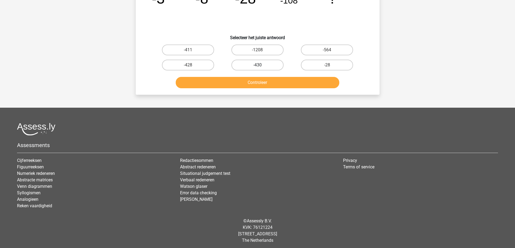
scroll to position [27, 0]
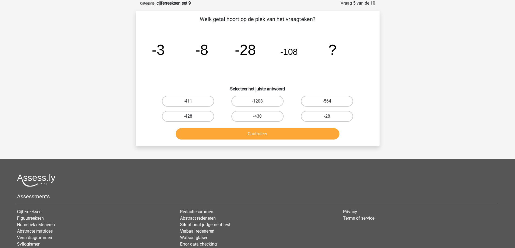
drag, startPoint x: 192, startPoint y: 115, endPoint x: 193, endPoint y: 118, distance: 3.0
click at [192, 115] on label "-428" at bounding box center [188, 116] width 52 height 11
click at [191, 117] on input "-428" at bounding box center [190, 119] width 4 height 4
radio input "true"
click at [204, 137] on button "Controleer" at bounding box center [258, 133] width 164 height 11
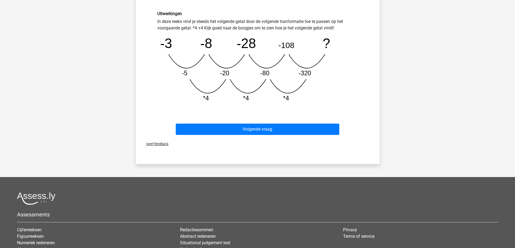
scroll to position [162, 0]
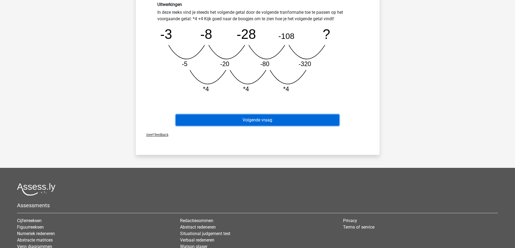
click at [252, 117] on button "Volgende vraag" at bounding box center [258, 120] width 164 height 11
click at [252, 120] on button "Volgende vraag" at bounding box center [258, 120] width 164 height 11
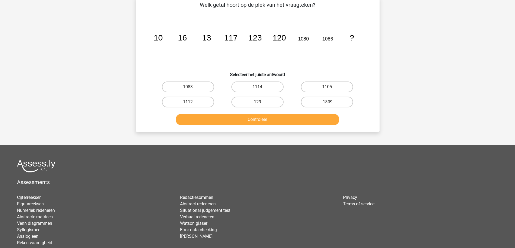
scroll to position [27, 0]
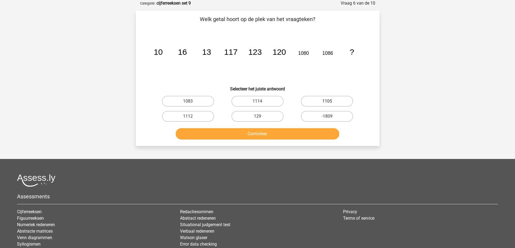
click at [327, 98] on label "1105" at bounding box center [327, 101] width 52 height 11
click at [327, 101] on input "1105" at bounding box center [329, 103] width 4 height 4
radio input "true"
click at [293, 130] on button "Controleer" at bounding box center [258, 133] width 164 height 11
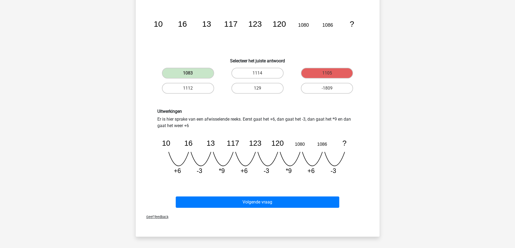
scroll to position [81, 0]
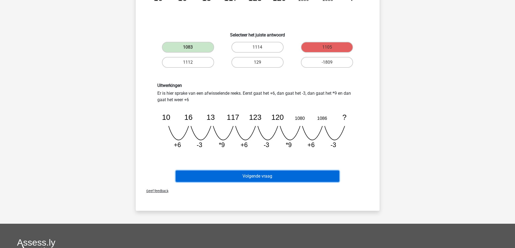
click at [277, 175] on button "Volgende vraag" at bounding box center [258, 176] width 164 height 11
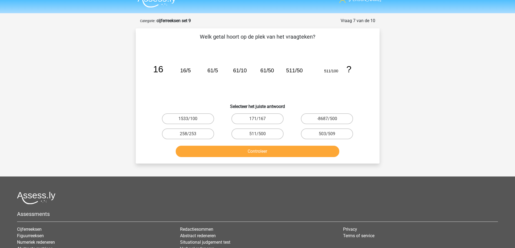
scroll to position [0, 0]
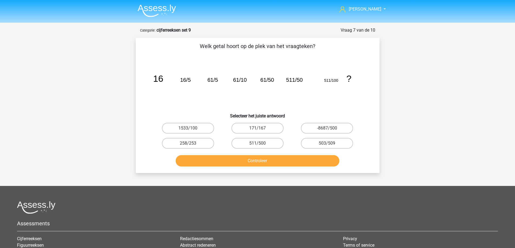
click at [260, 144] on input "511/500" at bounding box center [259, 146] width 4 height 4
radio input "true"
click at [263, 156] on button "Controleer" at bounding box center [258, 160] width 164 height 11
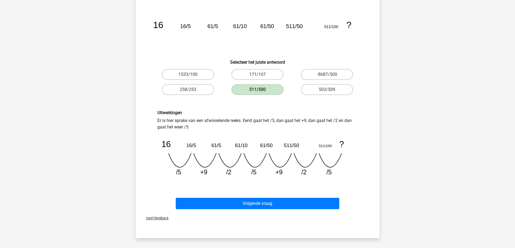
scroll to position [54, 0]
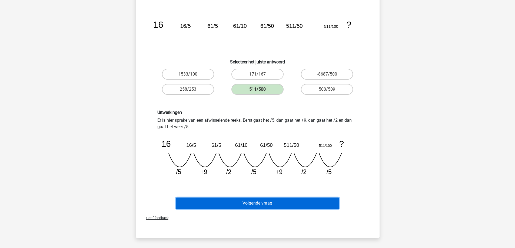
click at [247, 200] on button "Volgende vraag" at bounding box center [258, 203] width 164 height 11
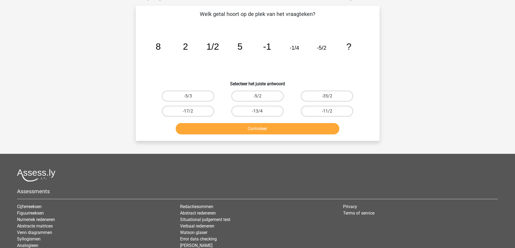
scroll to position [27, 0]
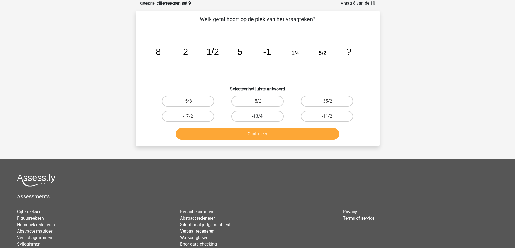
click at [257, 115] on label "-13/4" at bounding box center [257, 116] width 52 height 11
click at [257, 117] on input "-13/4" at bounding box center [259, 119] width 4 height 4
radio input "true"
click at [260, 134] on button "Controleer" at bounding box center [258, 133] width 164 height 11
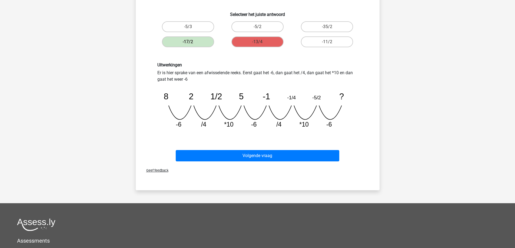
scroll to position [108, 0]
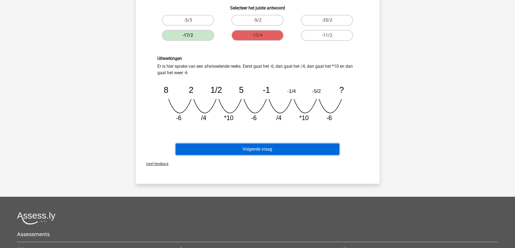
click at [276, 147] on button "Volgende vraag" at bounding box center [258, 149] width 164 height 11
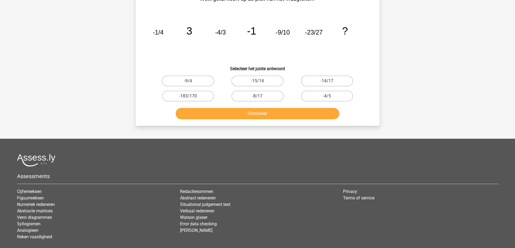
scroll to position [27, 0]
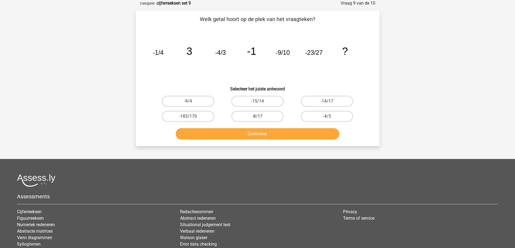
click at [263, 111] on label "-8/17" at bounding box center [257, 116] width 52 height 11
click at [261, 117] on input "-8/17" at bounding box center [259, 119] width 4 height 4
radio input "true"
click at [264, 136] on button "Controleer" at bounding box center [258, 133] width 164 height 11
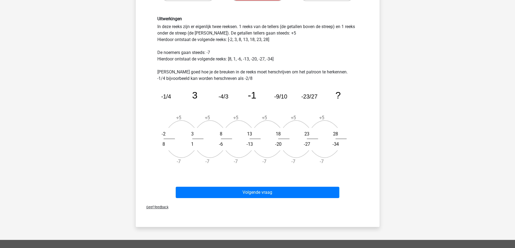
scroll to position [135, 0]
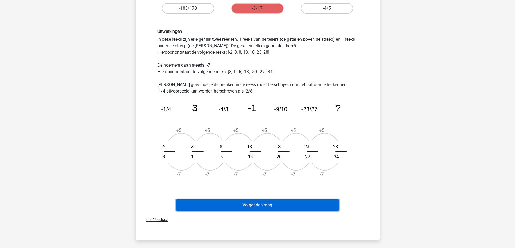
click at [238, 201] on button "Volgende vraag" at bounding box center [258, 205] width 164 height 11
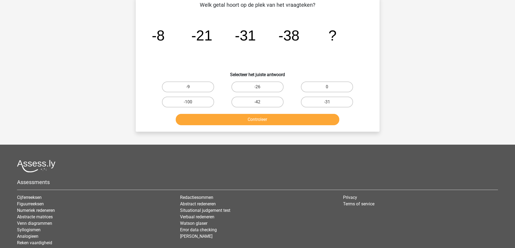
scroll to position [27, 0]
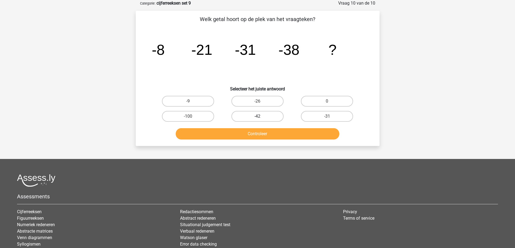
click at [267, 115] on label "-42" at bounding box center [257, 116] width 52 height 11
click at [261, 117] on input "-42" at bounding box center [259, 119] width 4 height 4
radio input "true"
click at [270, 133] on button "Controleer" at bounding box center [258, 133] width 164 height 11
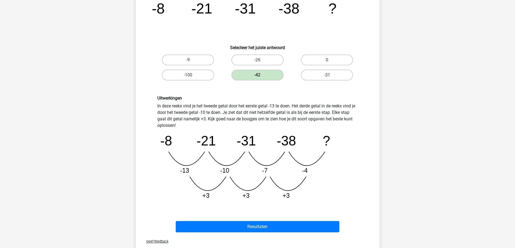
scroll to position [108, 0]
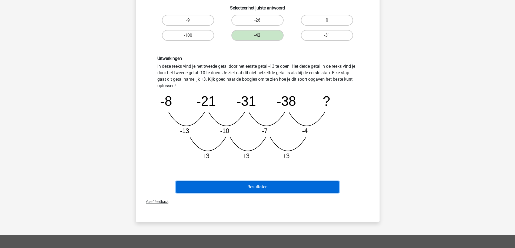
click at [271, 189] on button "Resultaten" at bounding box center [258, 187] width 164 height 11
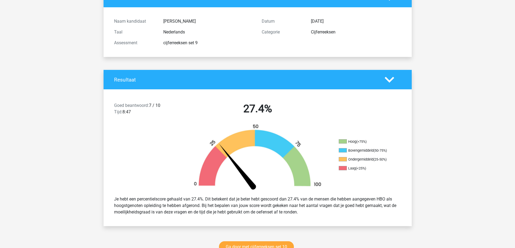
scroll to position [108, 0]
